Goal: Task Accomplishment & Management: Use online tool/utility

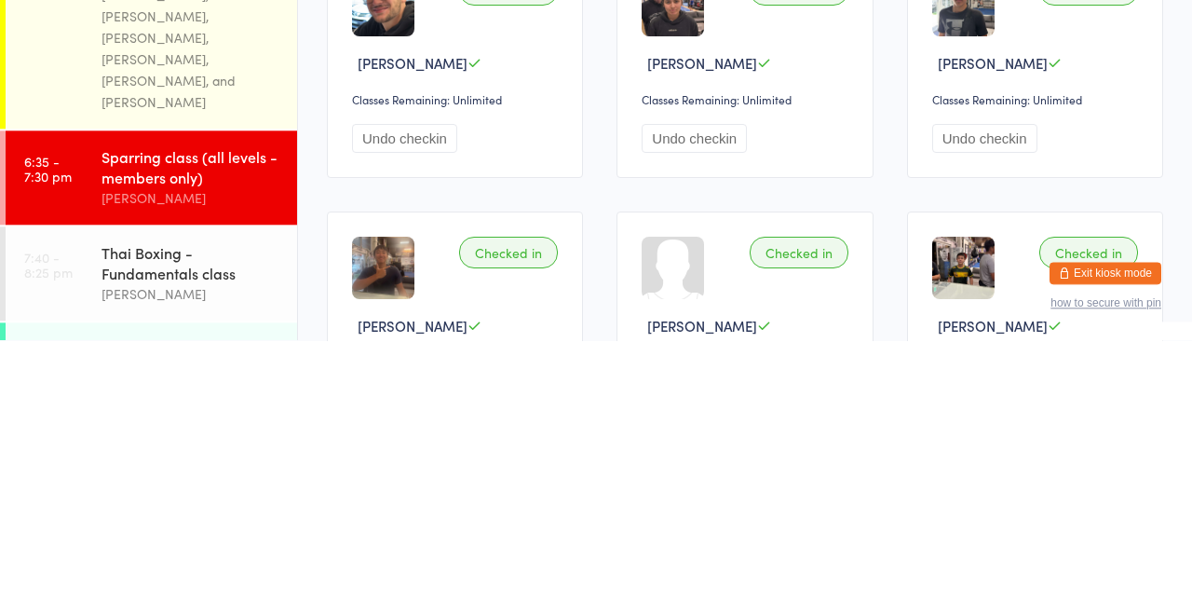
scroll to position [24, 0]
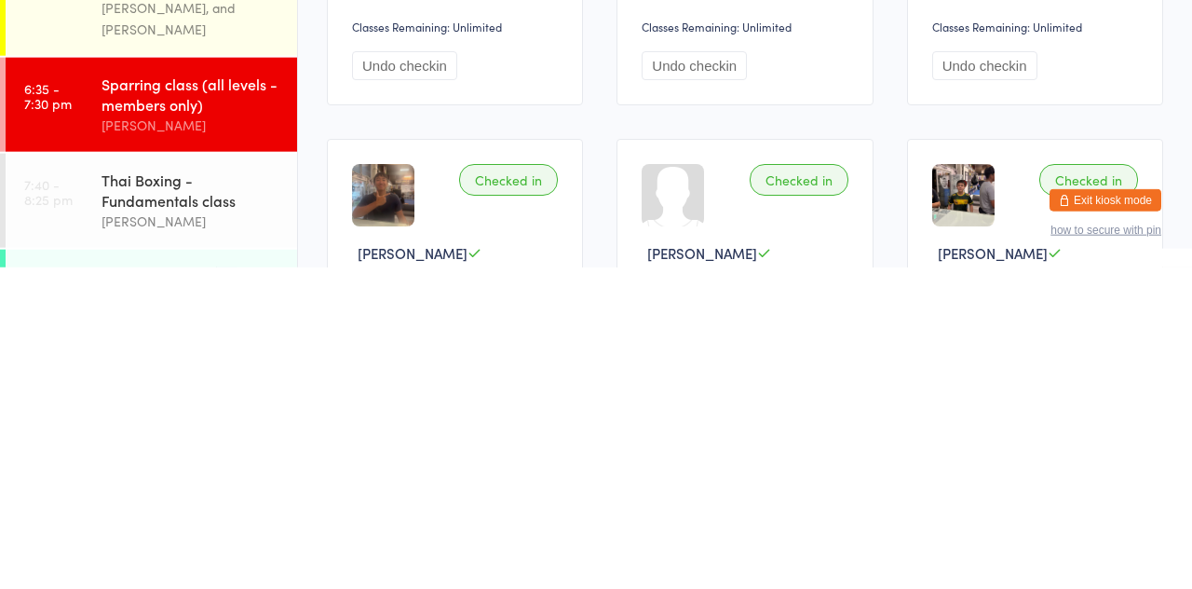
click at [188, 491] on div "Thai Boxing - Fundamentals class" at bounding box center [192, 511] width 180 height 41
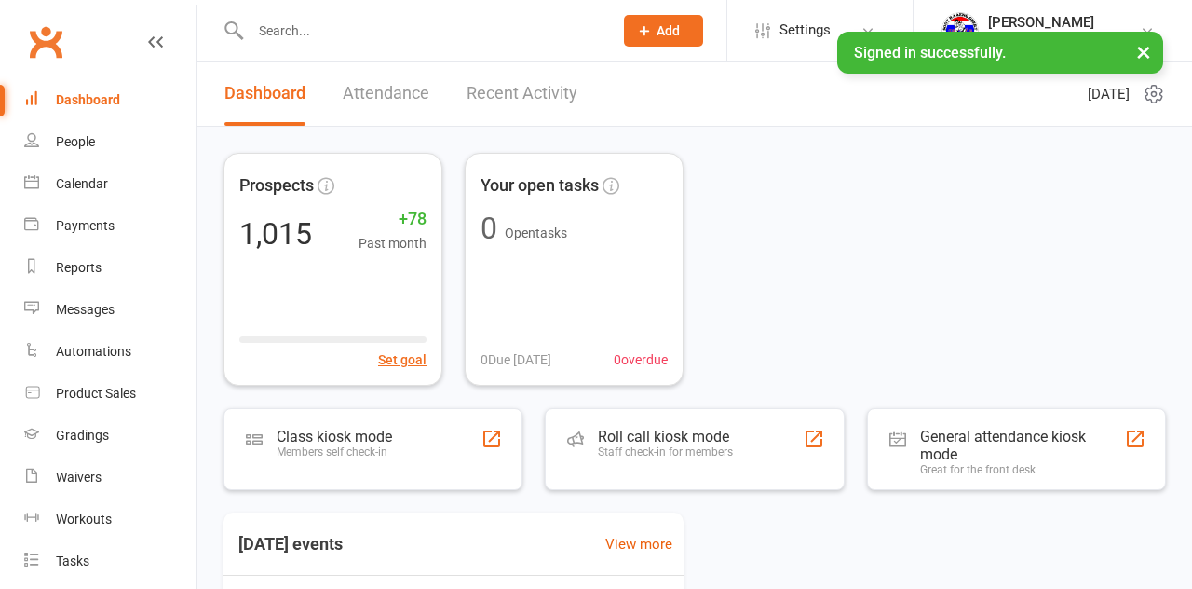
click at [366, 451] on div "Members self check-in" at bounding box center [335, 451] width 116 height 13
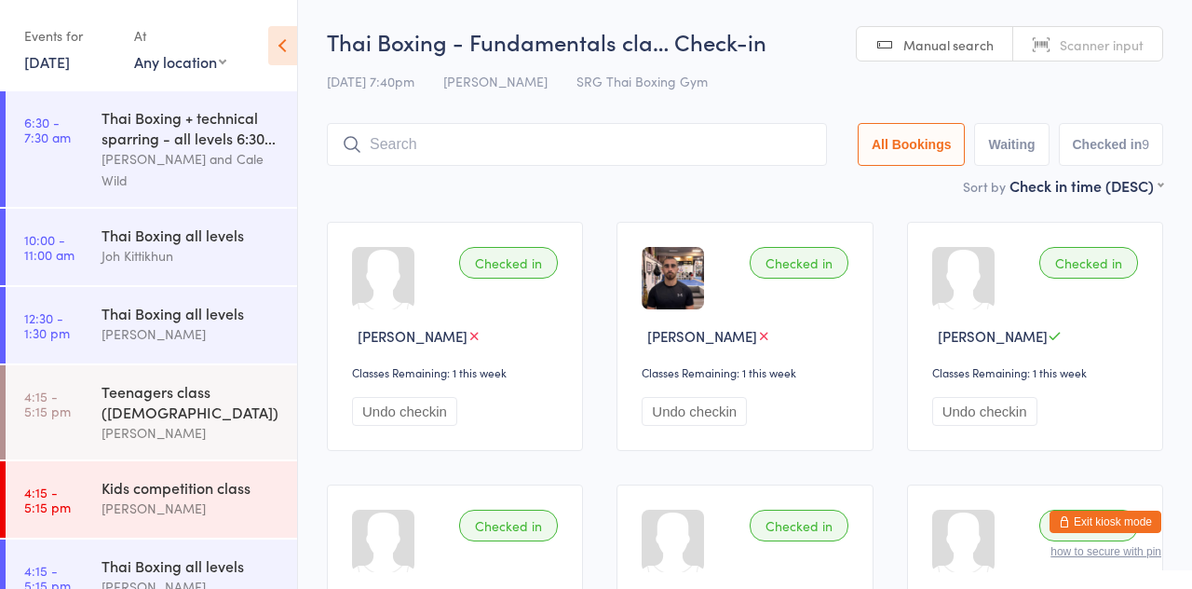
click at [500, 145] on input "search" at bounding box center [577, 144] width 500 height 43
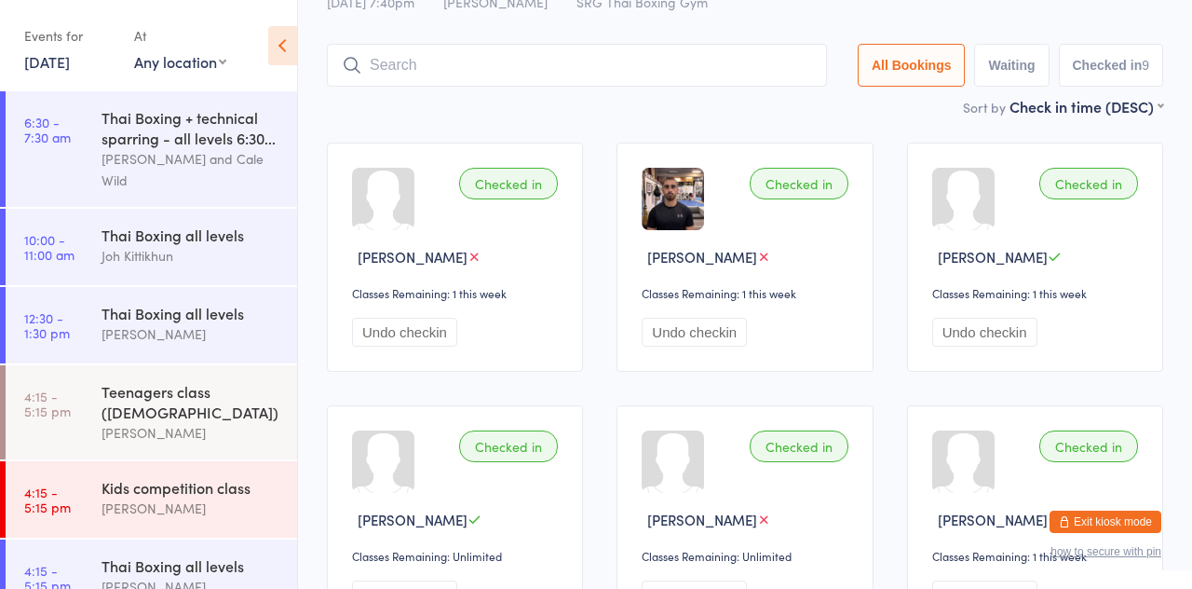
scroll to position [124, 0]
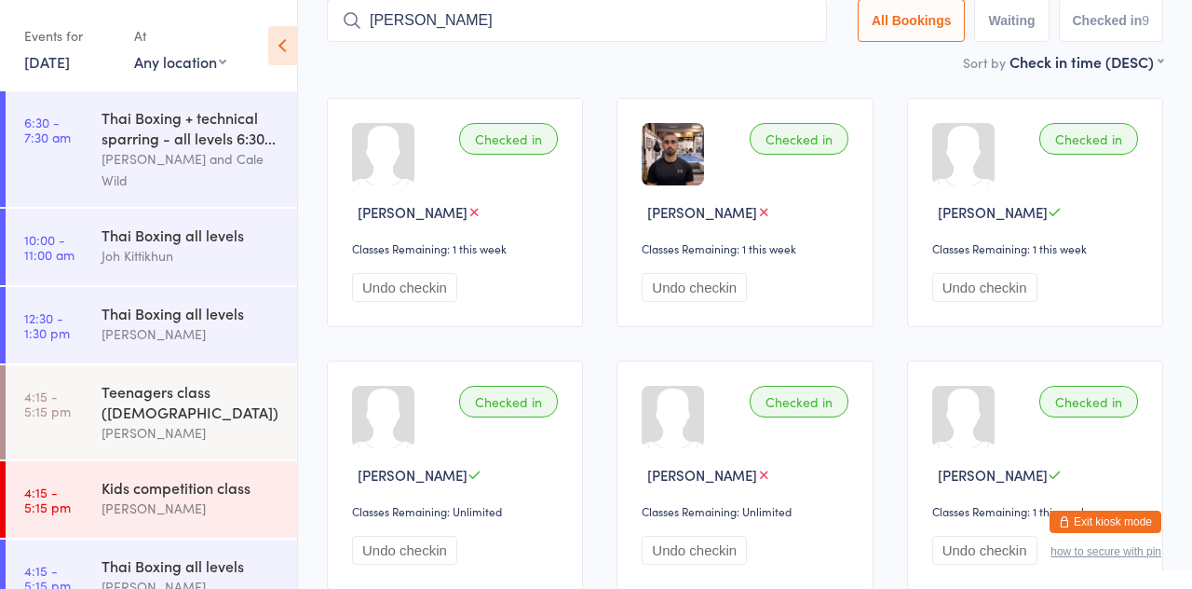
type input "George"
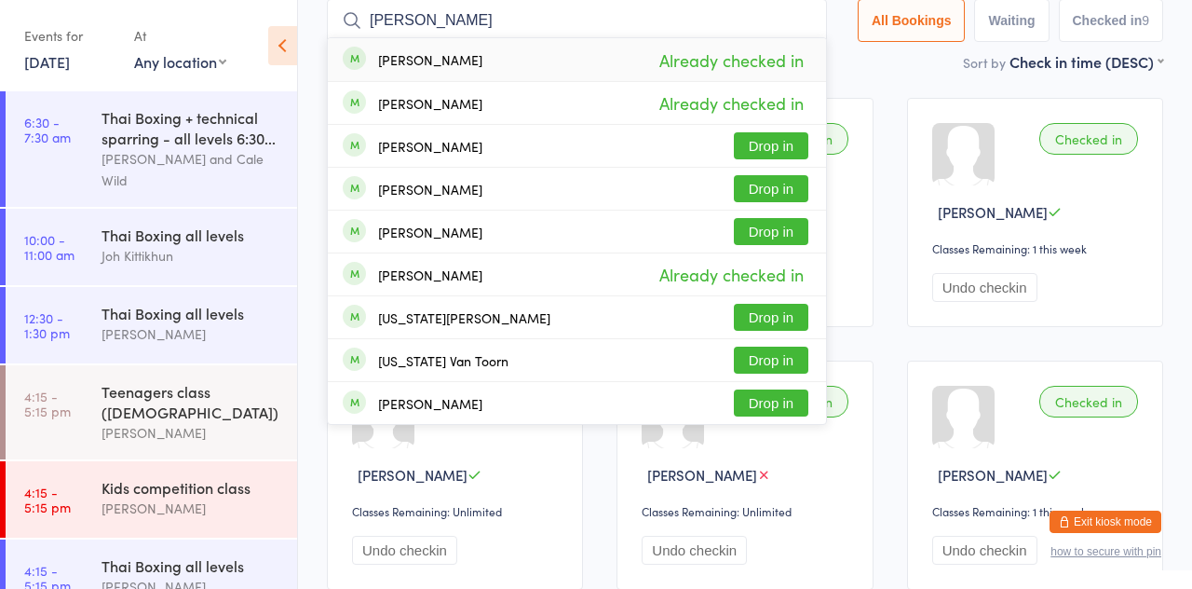
click at [794, 145] on button "Drop in" at bounding box center [771, 145] width 75 height 27
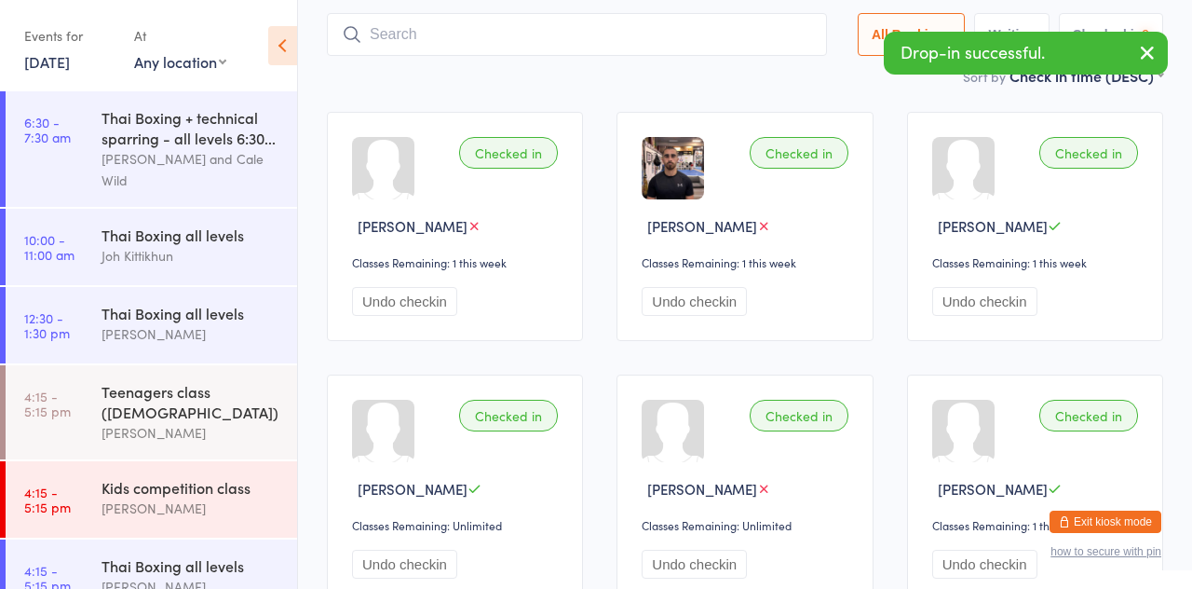
scroll to position [24, 0]
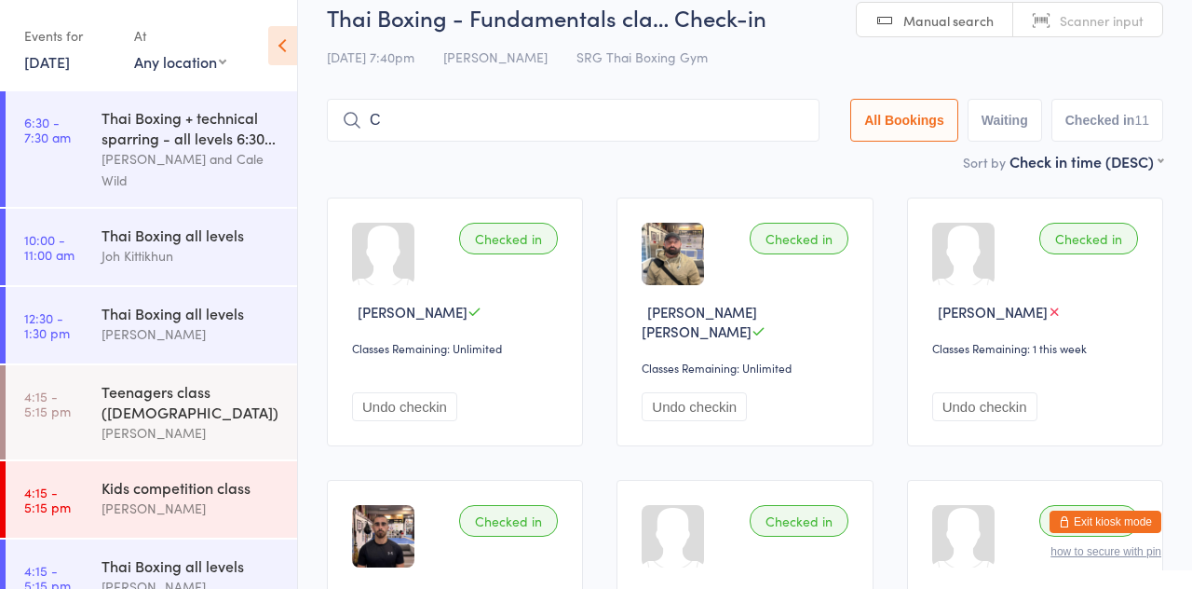
type input "Ca"
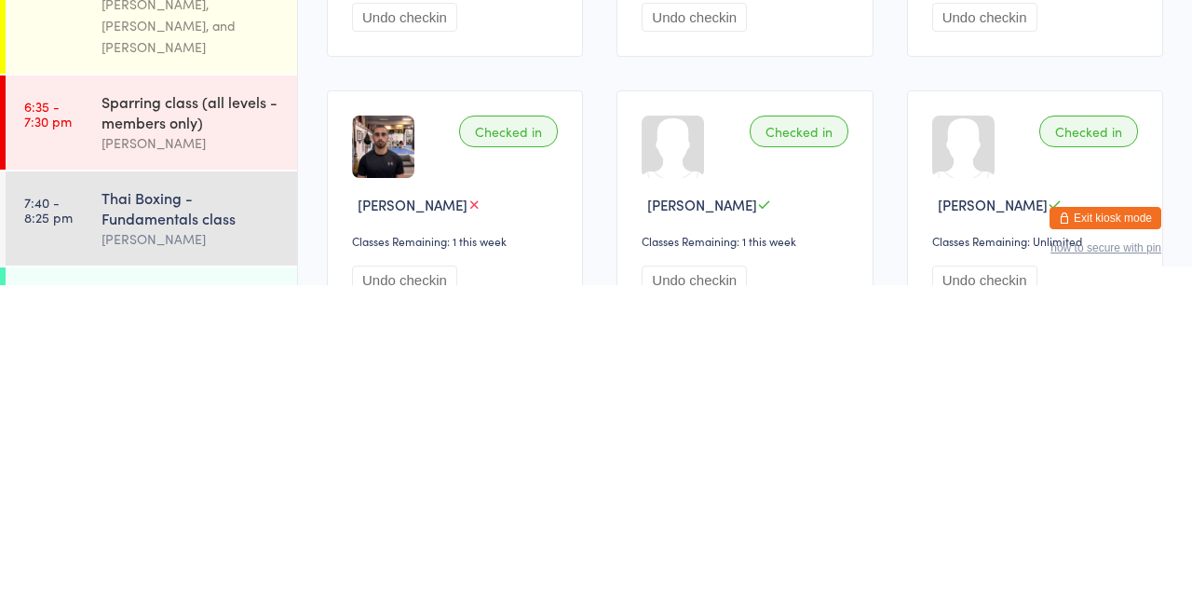
scroll to position [110, 0]
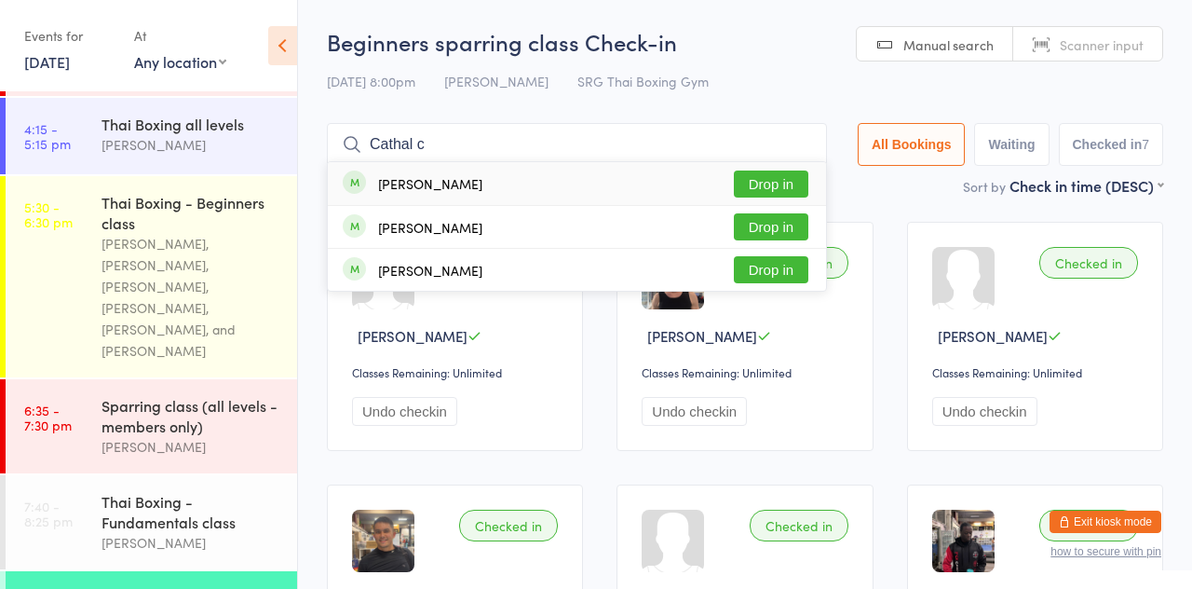
type input "Cathal c"
click at [446, 194] on div "Cathal Caldwell Drop in" at bounding box center [577, 183] width 498 height 43
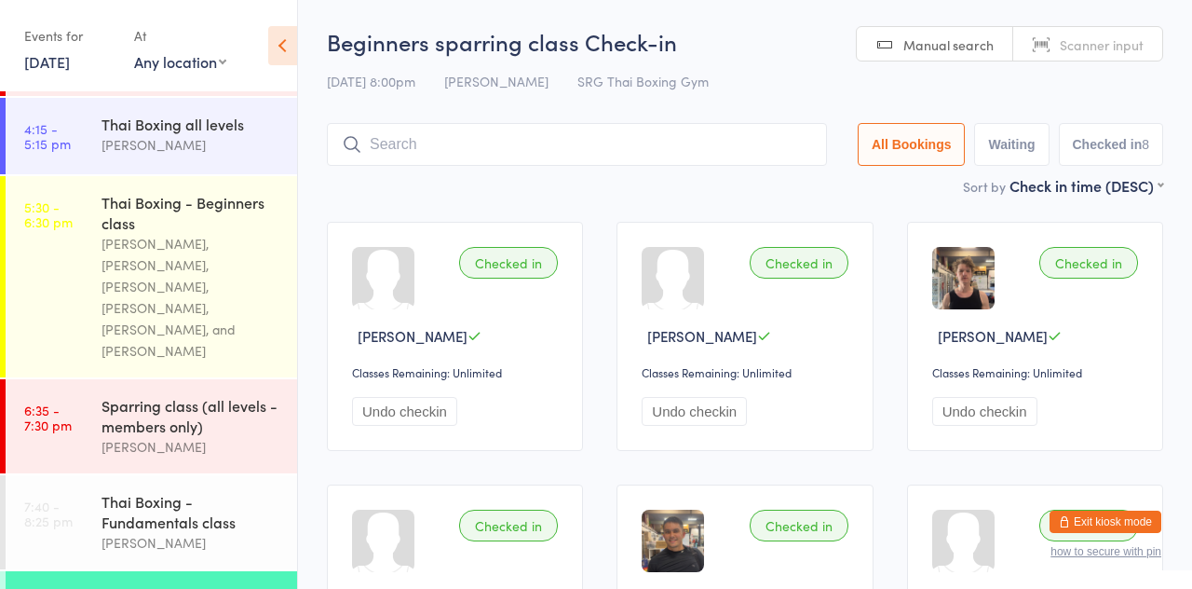
click at [525, 198] on main "Beginners sparring class Check-in 12 Aug 8:00pm Luis Regis SRG Thai Boxing Gym …" at bounding box center [745, 509] width 837 height 967
